Goal: Information Seeking & Learning: Check status

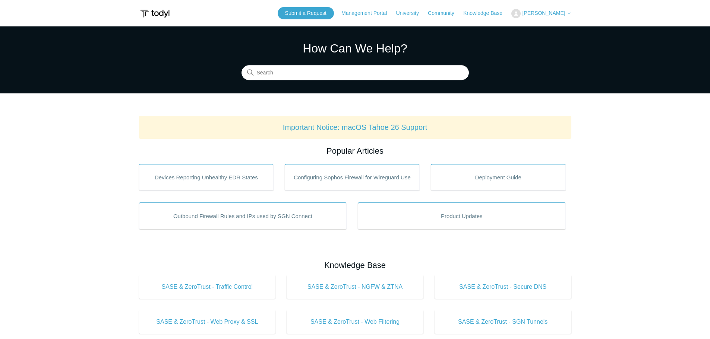
click at [535, 16] on button "[PERSON_NAME]" at bounding box center [541, 13] width 60 height 9
click at [536, 31] on link "My Support Requests" at bounding box center [548, 29] width 73 height 13
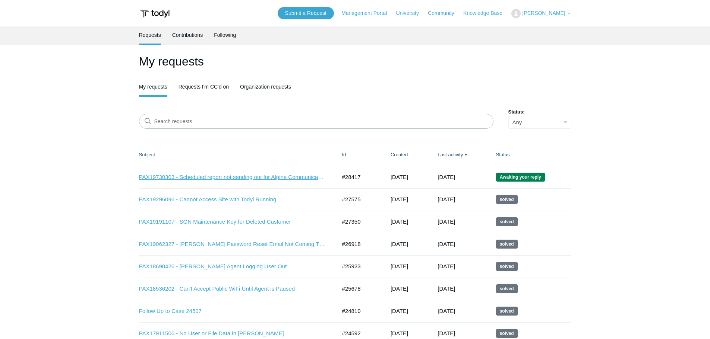
click at [287, 175] on link "PAX19730303 - Scheduled report not sending out for Alpine Communications - SOC" at bounding box center [232, 177] width 186 height 9
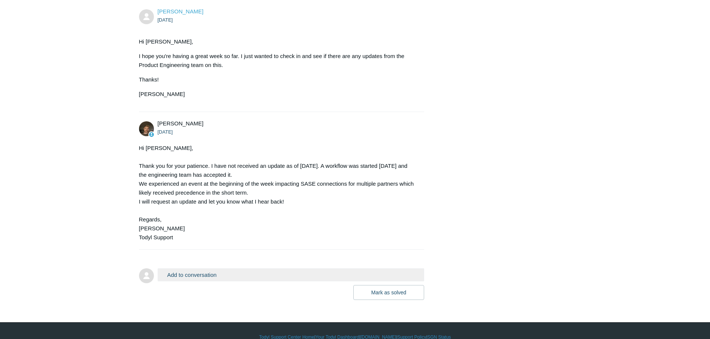
scroll to position [668, 0]
